Goal: Information Seeking & Learning: Find specific fact

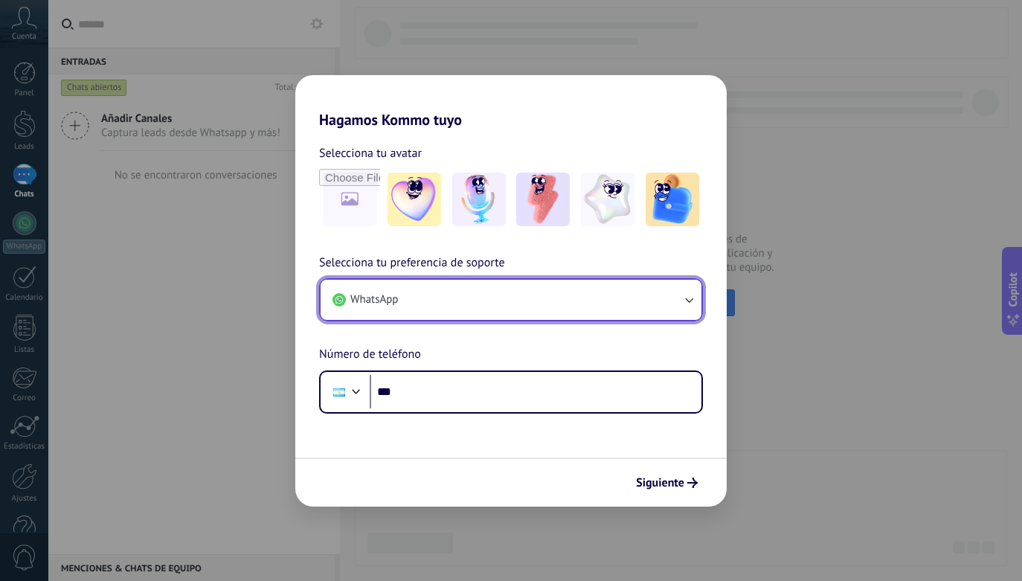
click at [577, 311] on button "WhatsApp" at bounding box center [510, 300] width 381 height 40
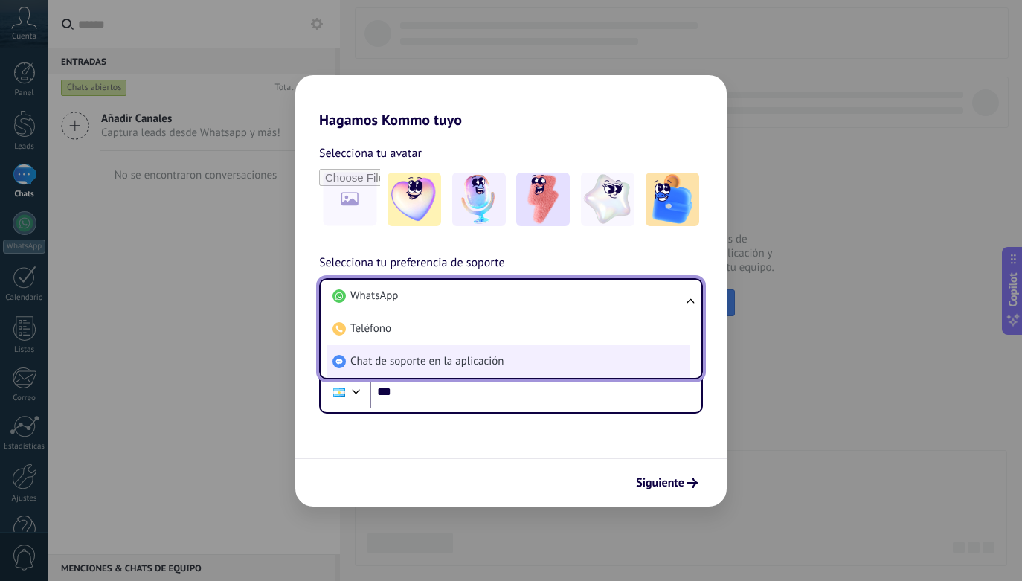
click at [605, 372] on li "Chat de soporte en la aplicación" at bounding box center [507, 361] width 363 height 33
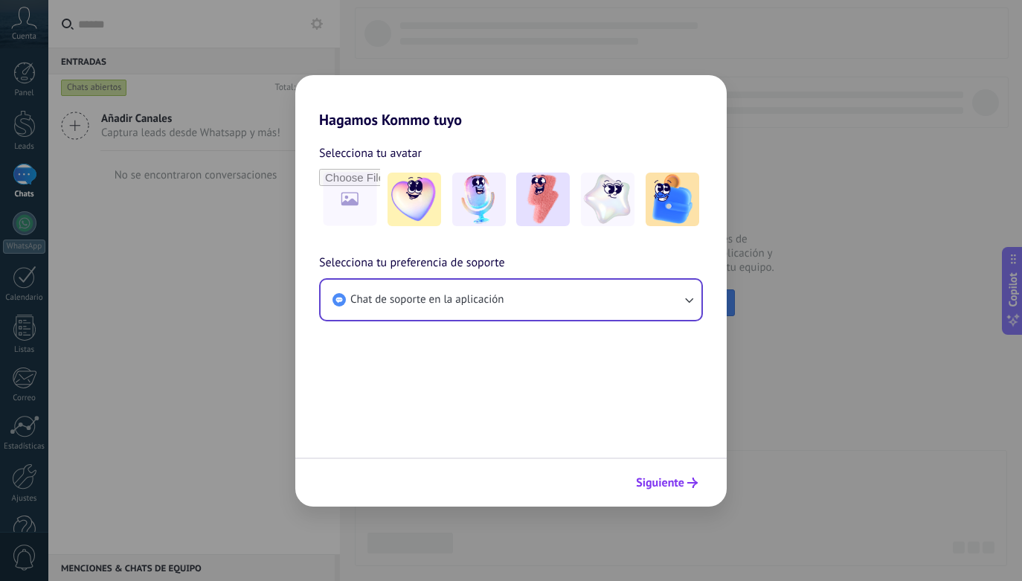
click at [665, 494] on button "Siguiente" at bounding box center [666, 482] width 75 height 25
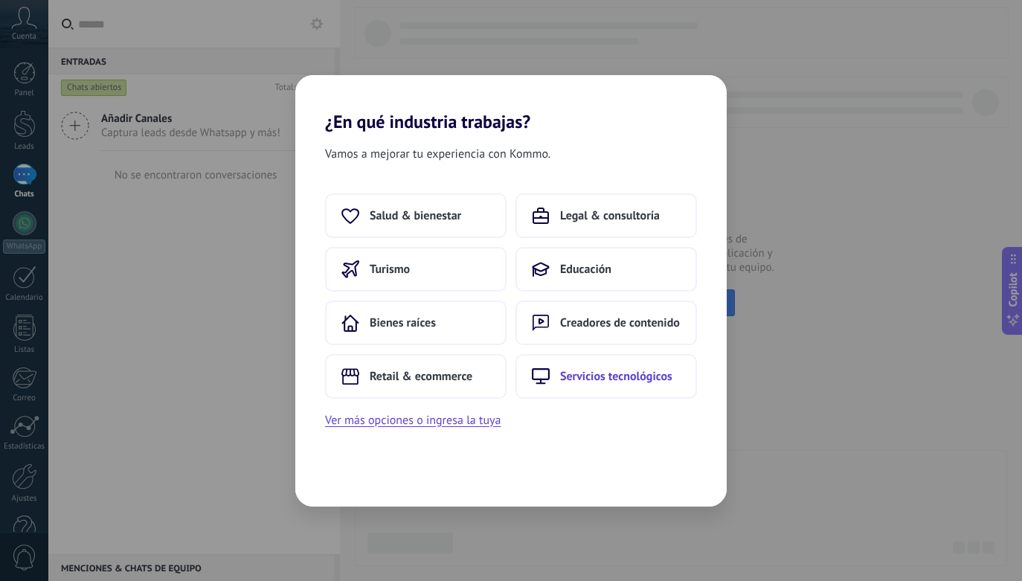
click at [586, 383] on span "Servicios tecnológicos" at bounding box center [616, 376] width 112 height 15
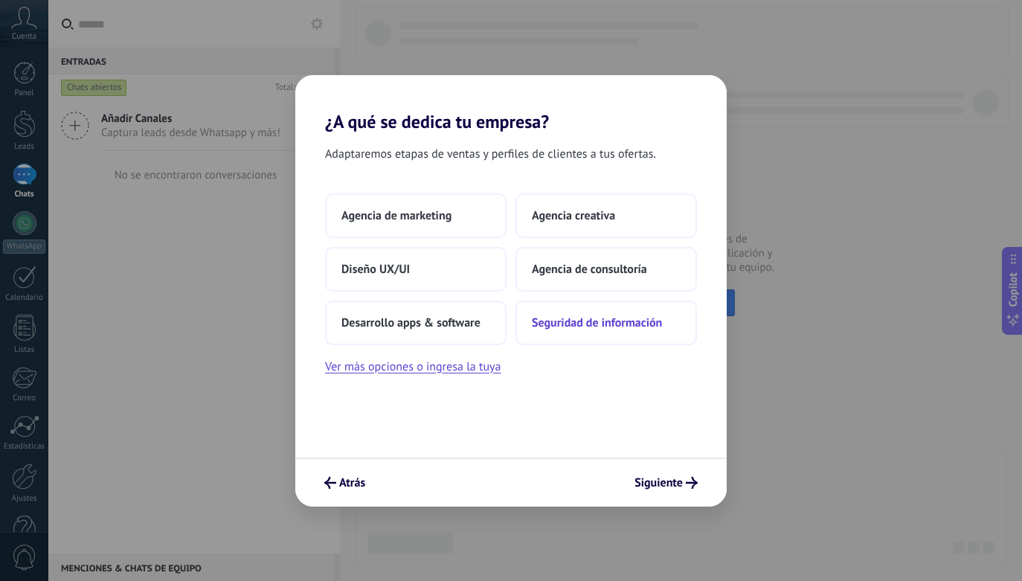
click at [636, 324] on span "Seguridad de información" at bounding box center [597, 322] width 130 height 15
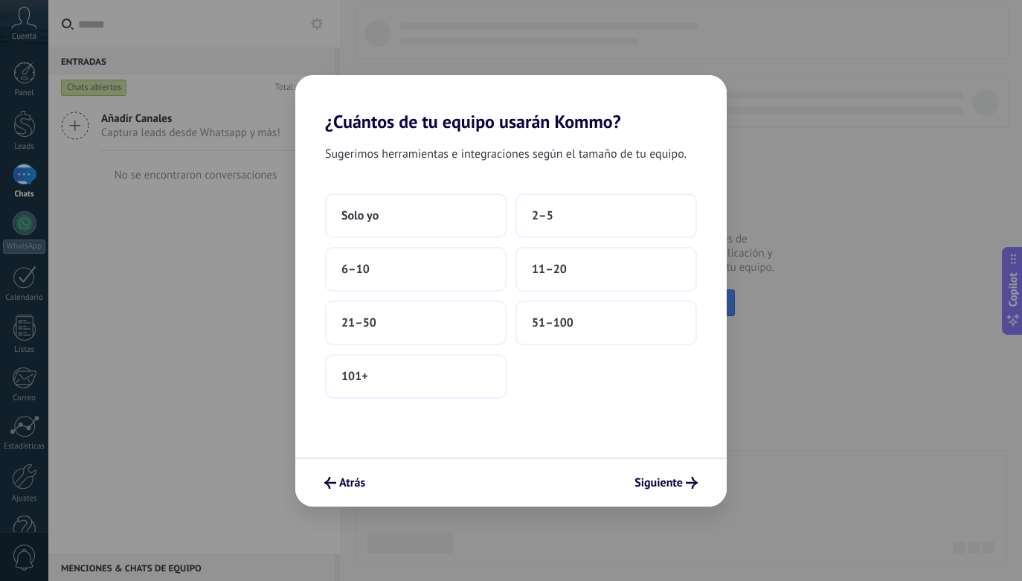
click at [636, 324] on button "51–100" at bounding box center [605, 322] width 181 height 45
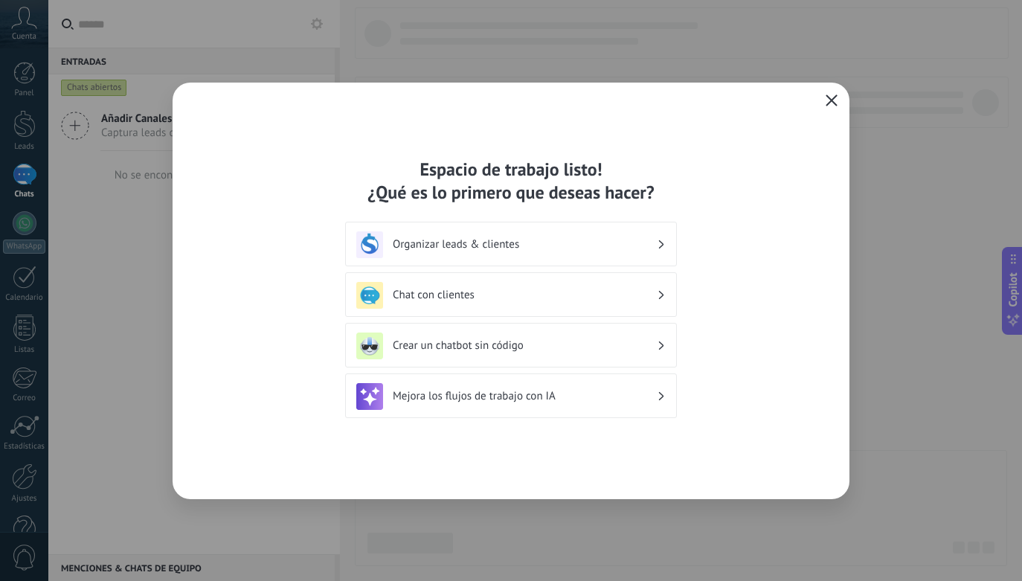
click at [830, 104] on icon "button" at bounding box center [831, 100] width 12 height 12
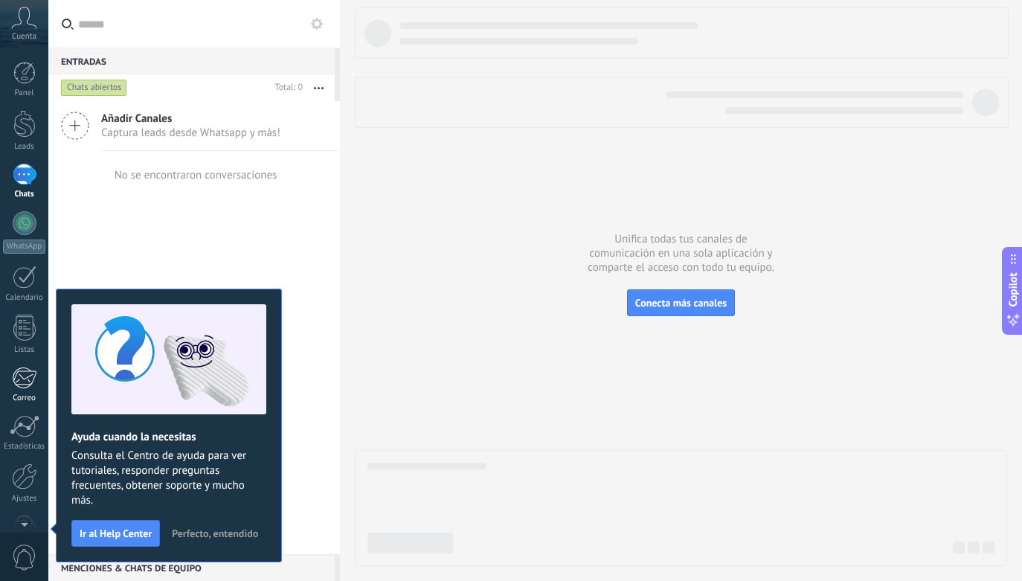
click at [34, 378] on div at bounding box center [24, 378] width 25 height 22
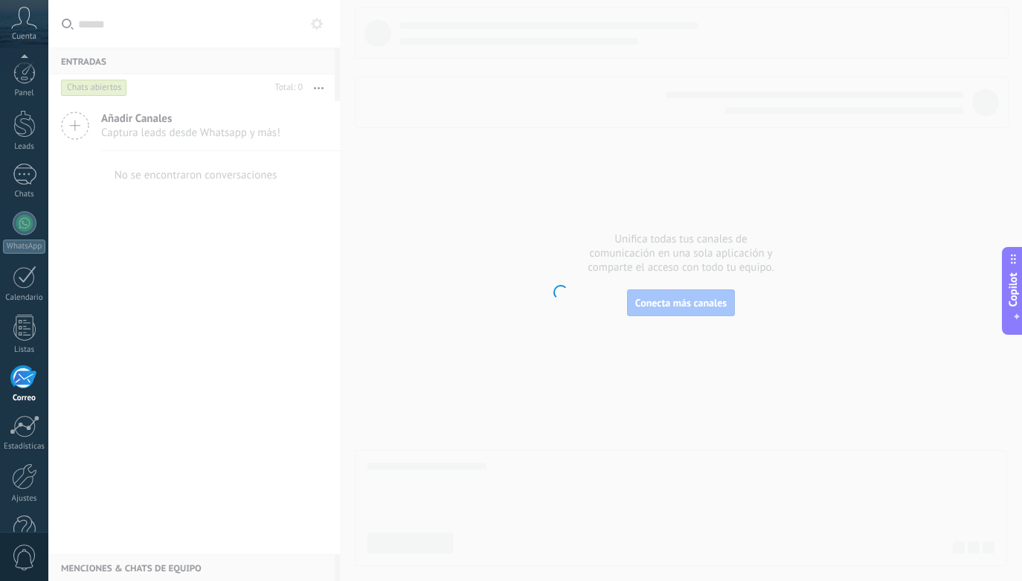
scroll to position [38, 0]
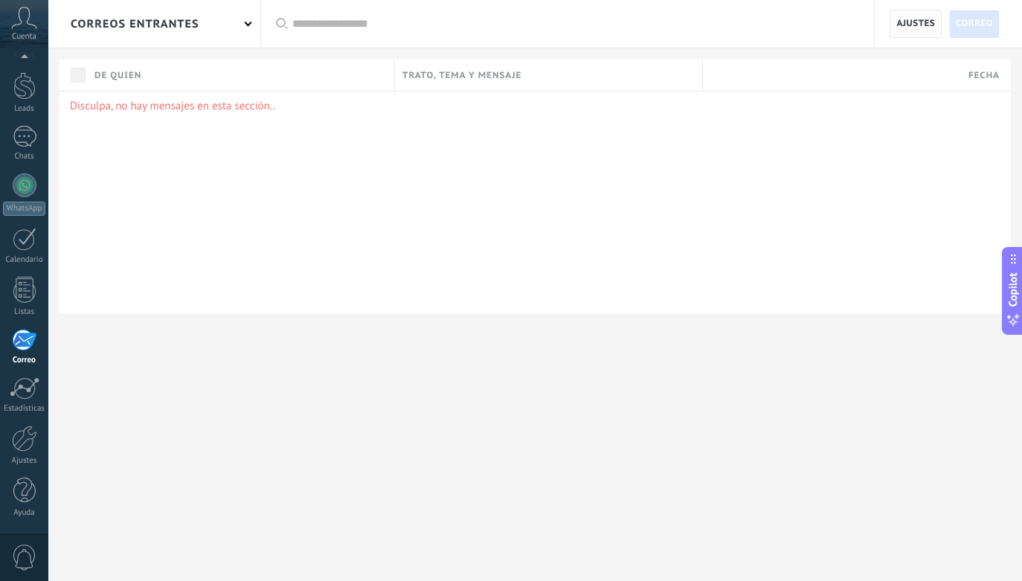
click at [906, 29] on span "Ajustes" at bounding box center [915, 23] width 39 height 27
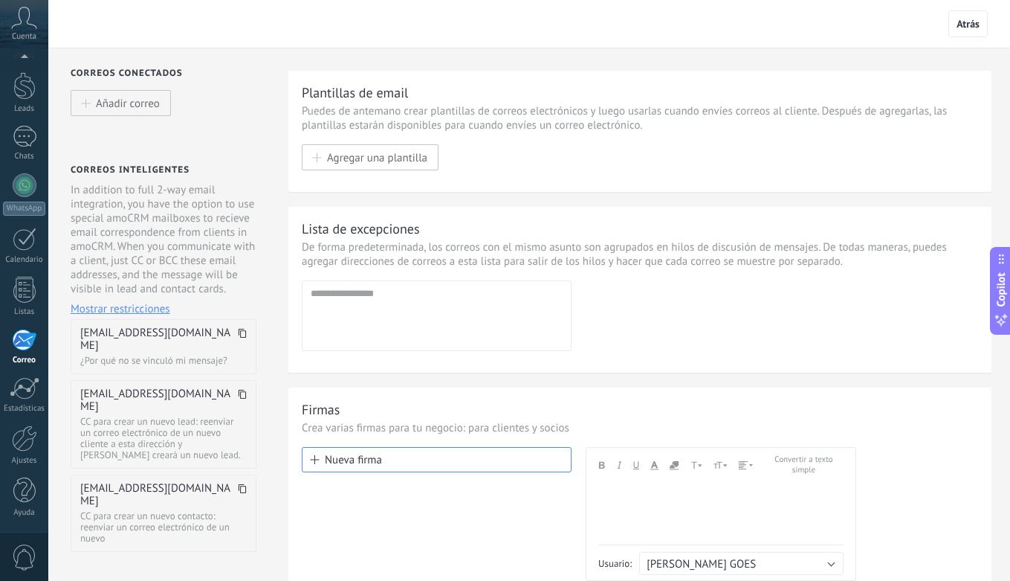
click at [230, 339] on dt "[EMAIL_ADDRESS][DOMAIN_NAME]" at bounding box center [163, 338] width 167 height 25
click at [238, 333] on icon at bounding box center [242, 333] width 9 height 9
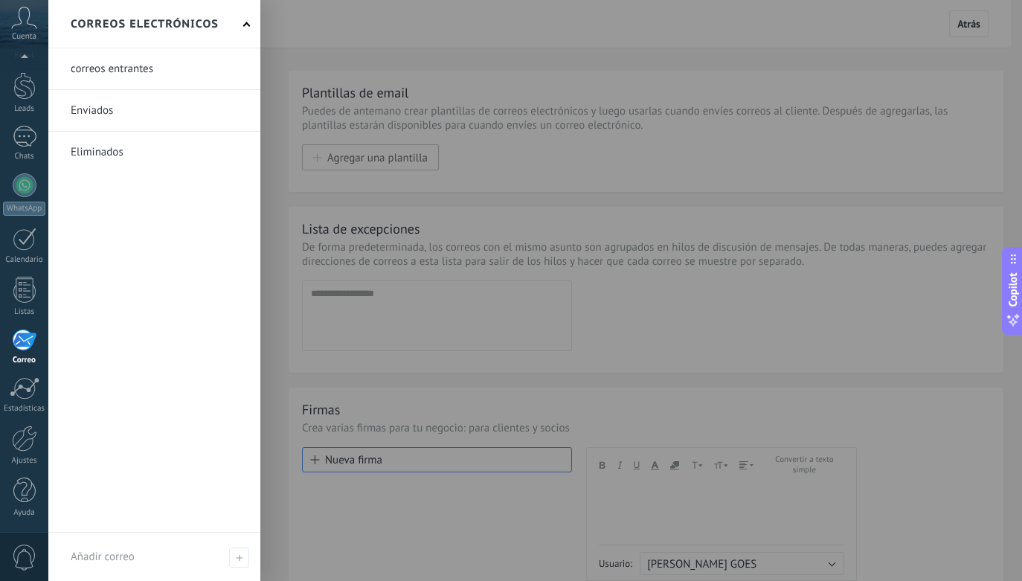
click at [32, 317] on div "Panel Leads Chats WhatsApp Clientes" at bounding box center [24, 278] width 48 height 509
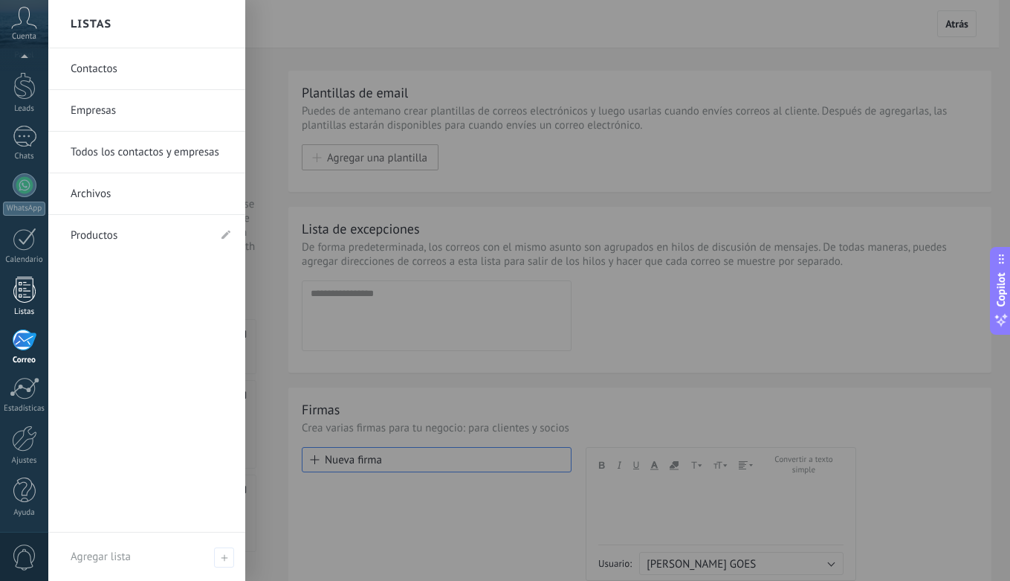
drag, startPoint x: 37, startPoint y: 303, endPoint x: 28, endPoint y: 315, distance: 15.9
click at [37, 303] on link "Listas" at bounding box center [24, 297] width 48 height 40
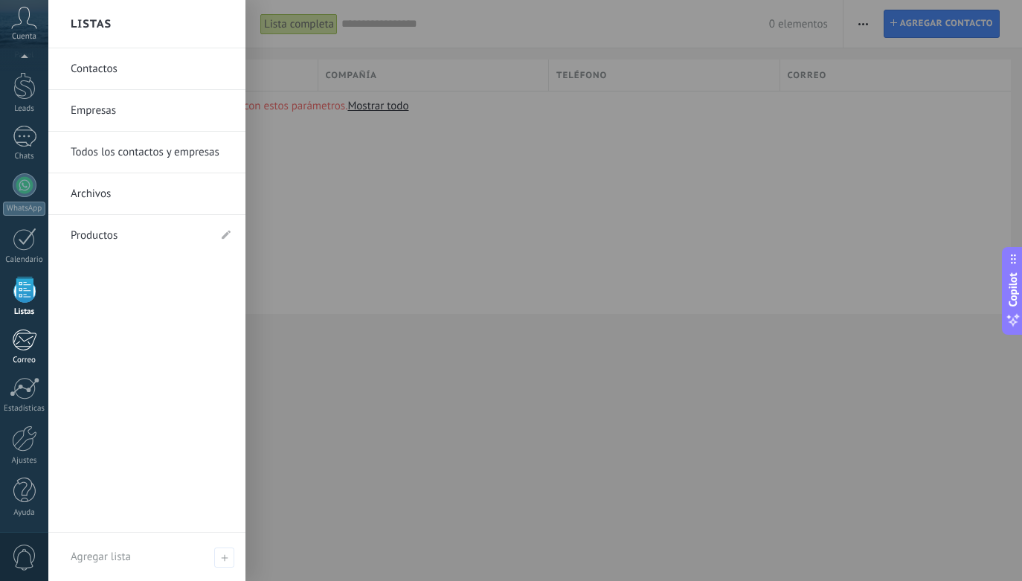
click at [35, 347] on div at bounding box center [24, 340] width 25 height 22
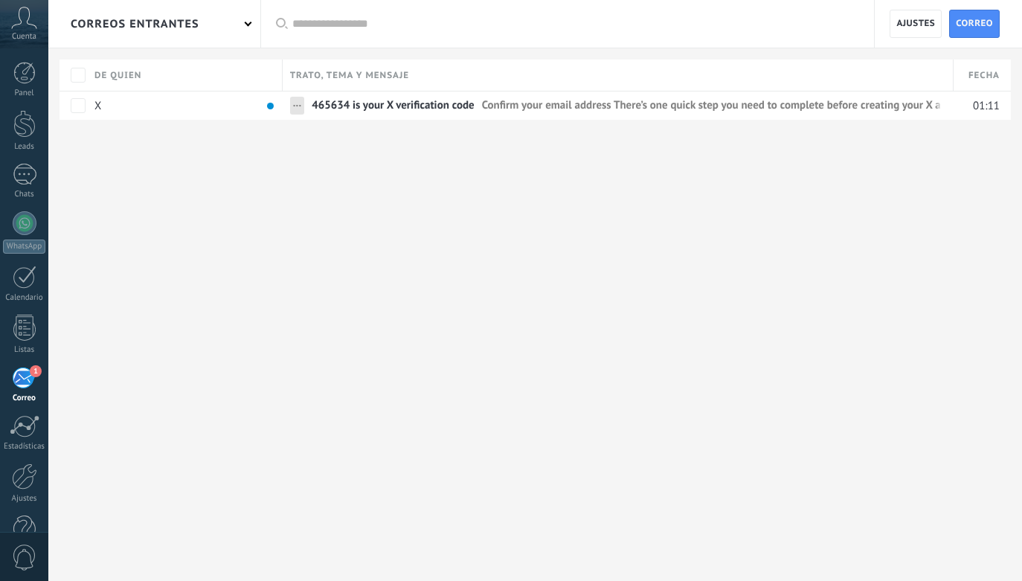
click at [413, 100] on span "465634 is your X verification code" at bounding box center [393, 109] width 163 height 22
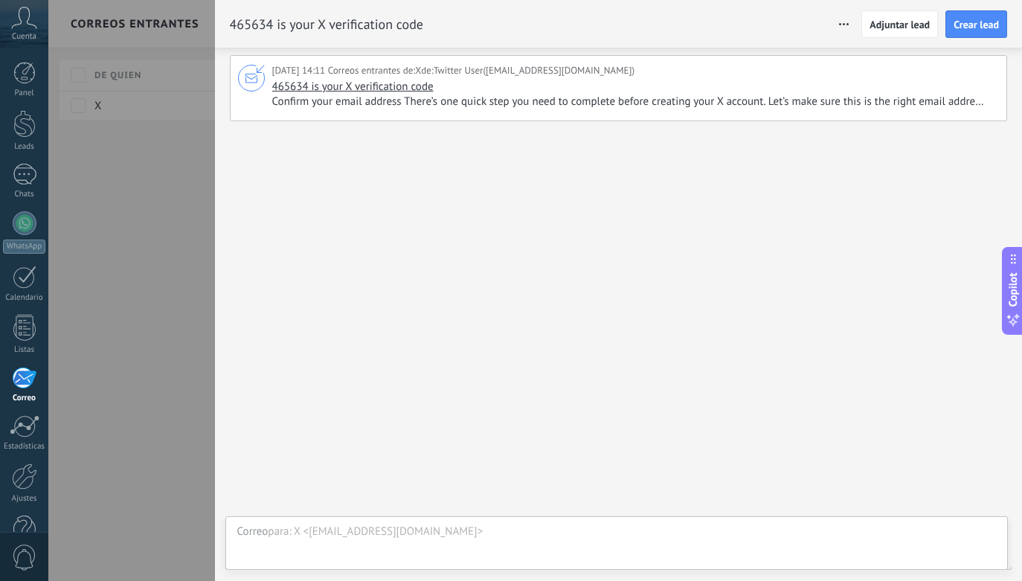
click at [553, 104] on span "Confirm your email address There’s one quick step you need to complete before c…" at bounding box center [633, 101] width 723 height 15
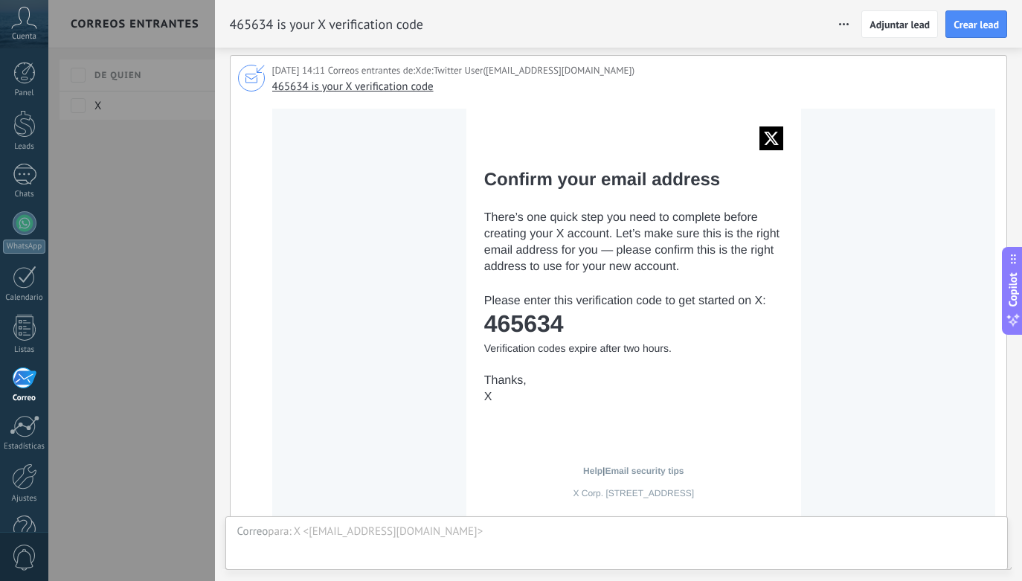
drag, startPoint x: 605, startPoint y: 323, endPoint x: 487, endPoint y: 325, distance: 118.2
click at [487, 325] on td "465634" at bounding box center [633, 323] width 299 height 27
copy td "465634"
click at [178, 367] on div at bounding box center [511, 290] width 1022 height 581
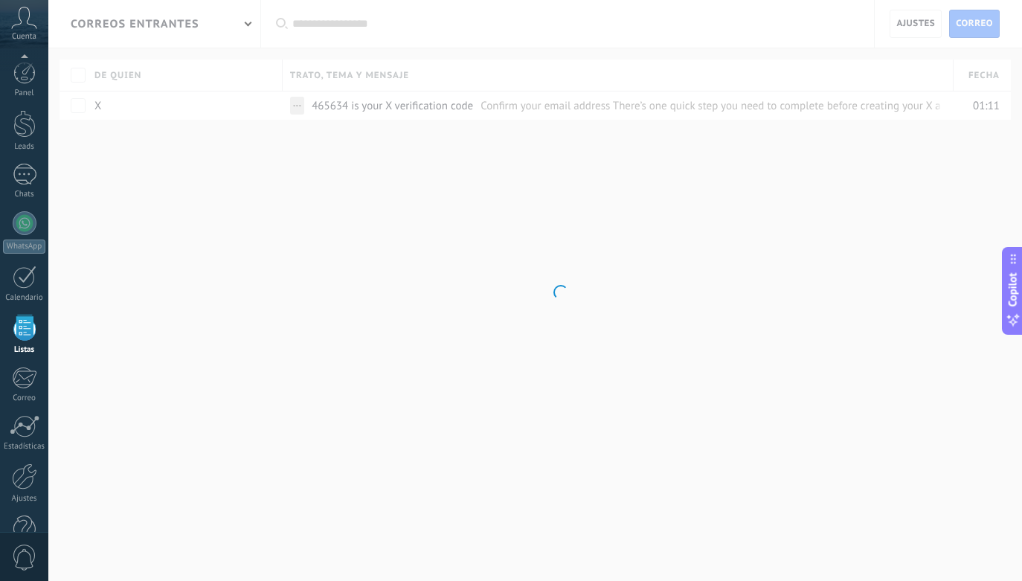
scroll to position [38, 0]
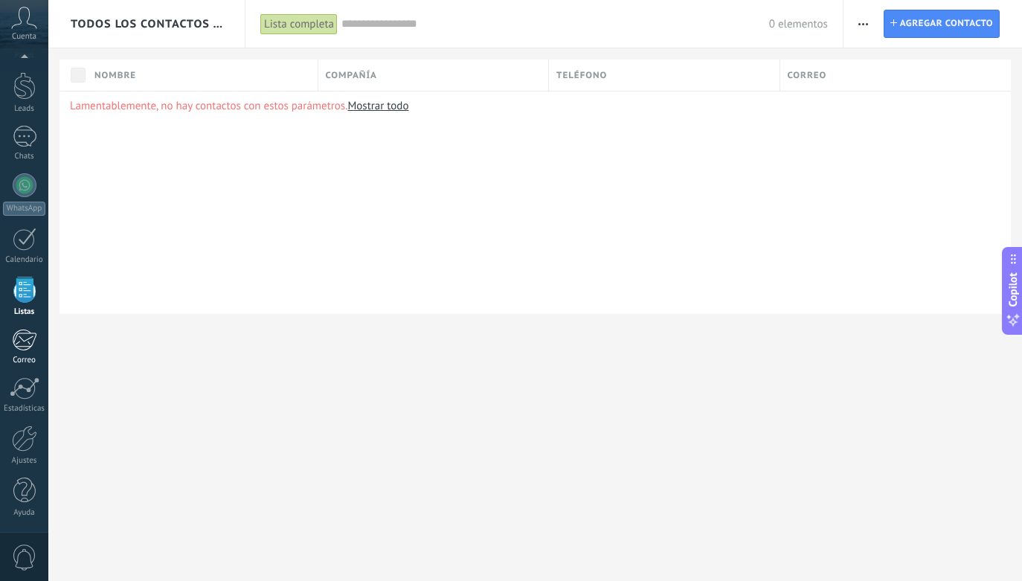
click at [35, 352] on link "1 Correo" at bounding box center [24, 347] width 48 height 36
